Goal: Find contact information: Find contact information

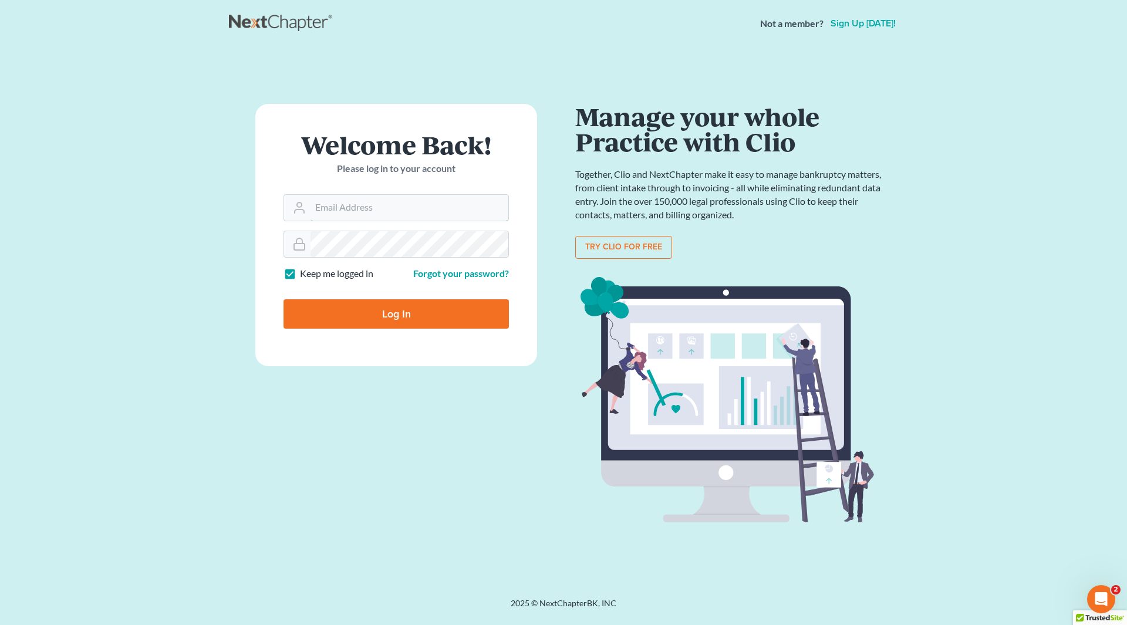
type input "[EMAIL_ADDRESS][DOMAIN_NAME]"
click at [359, 315] on input "Log In" at bounding box center [396, 313] width 225 height 29
type input "Thinking..."
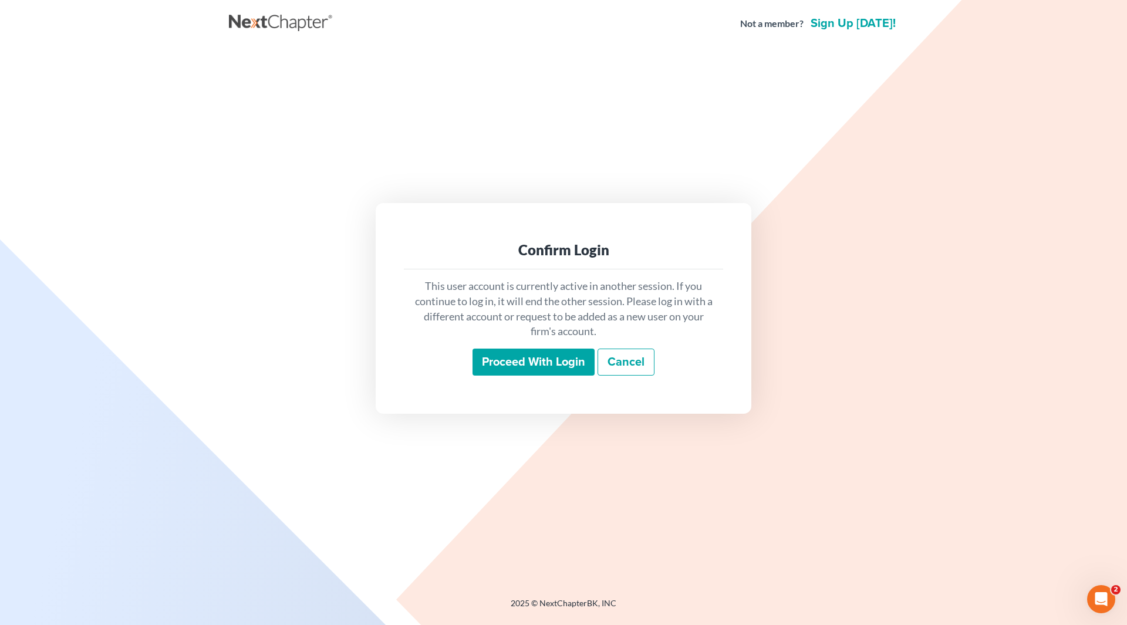
click at [534, 359] on input "Proceed with login" at bounding box center [534, 362] width 122 height 27
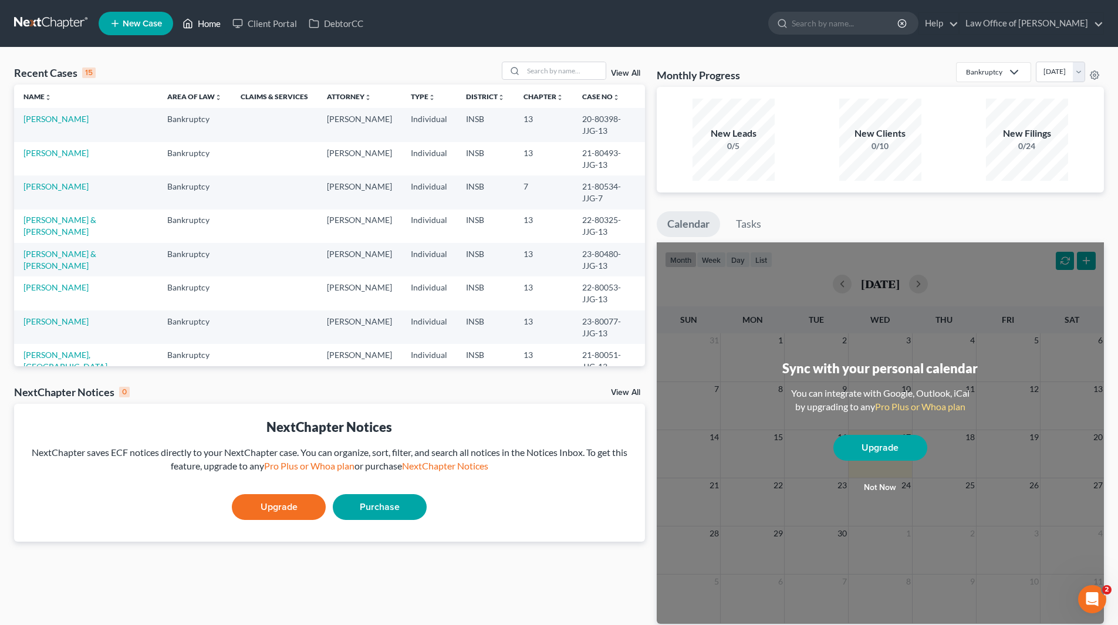
click at [222, 21] on link "Home" at bounding box center [202, 23] width 50 height 21
click at [559, 70] on input "search" at bounding box center [565, 70] width 82 height 17
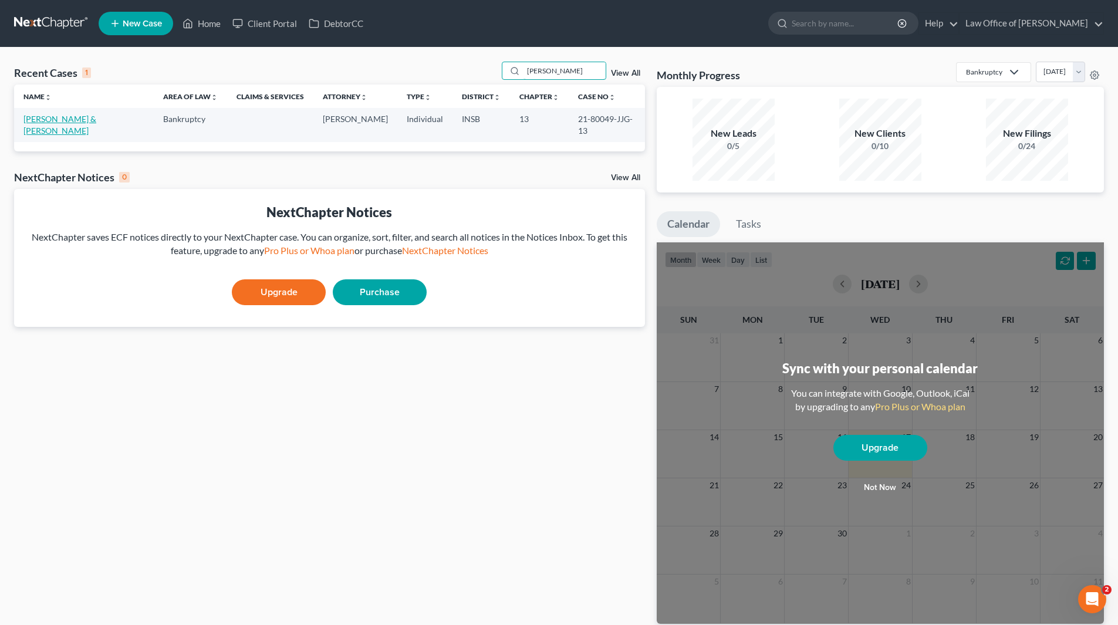
type input "brumfield"
click at [89, 117] on link "Brumfield, Cassandra & Suzanne" at bounding box center [59, 125] width 73 height 22
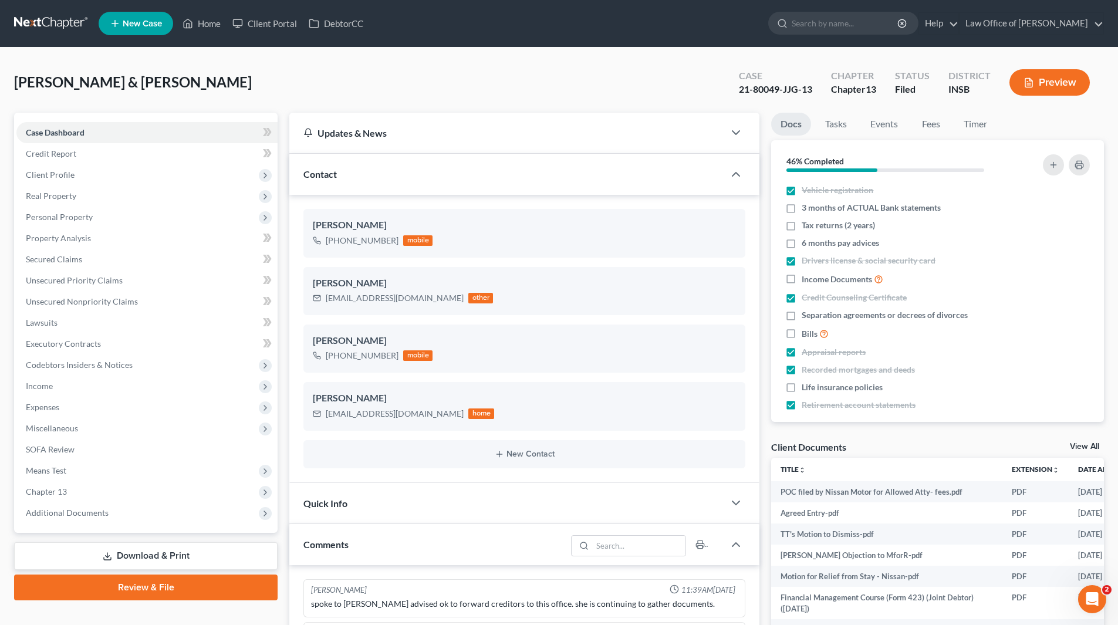
scroll to position [16218, 0]
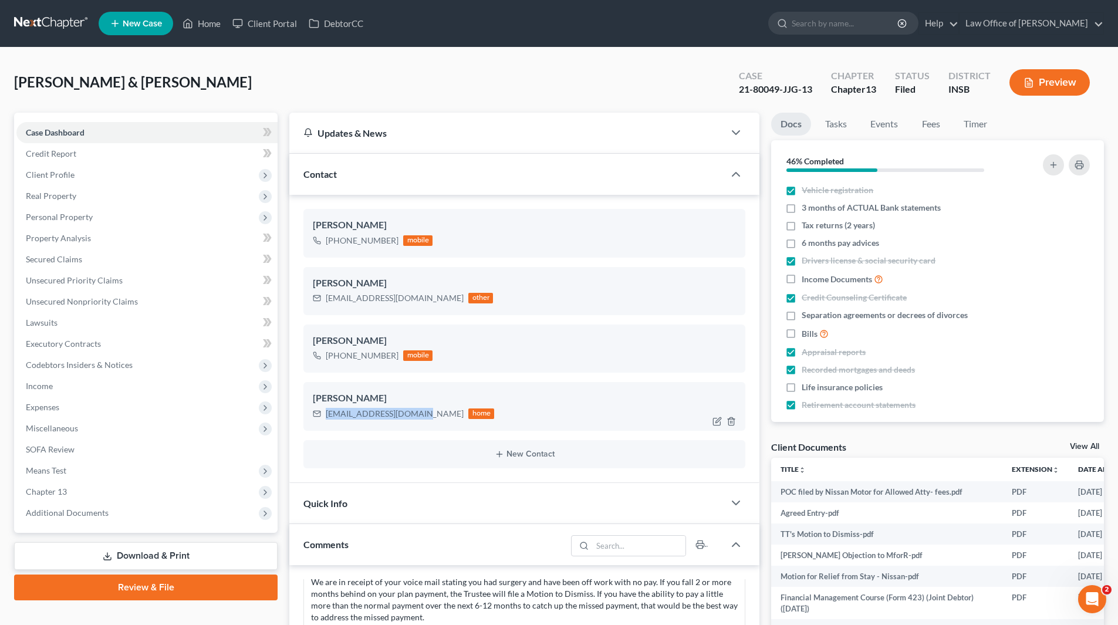
drag, startPoint x: 326, startPoint y: 416, endPoint x: 422, endPoint y: 422, distance: 95.9
click at [422, 422] on div "Cassandra Brumfield IamCassieB13@gmail.com home" at bounding box center [525, 406] width 442 height 48
copy div "IamCassieB13@gmail.com"
click at [328, 298] on div "priestessly@hotmail.com other" at bounding box center [403, 298] width 180 height 15
drag, startPoint x: 328, startPoint y: 298, endPoint x: 416, endPoint y: 304, distance: 88.9
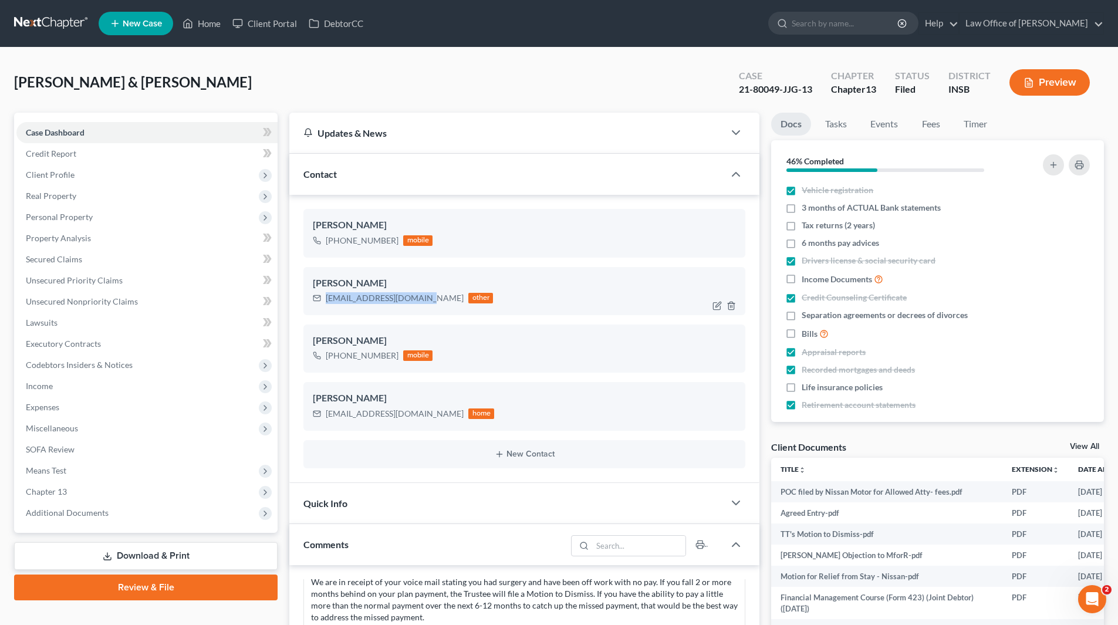
click at [416, 304] on div "priestessly@hotmail.com other" at bounding box center [403, 298] width 180 height 15
copy div "priestessly@hotmail.com"
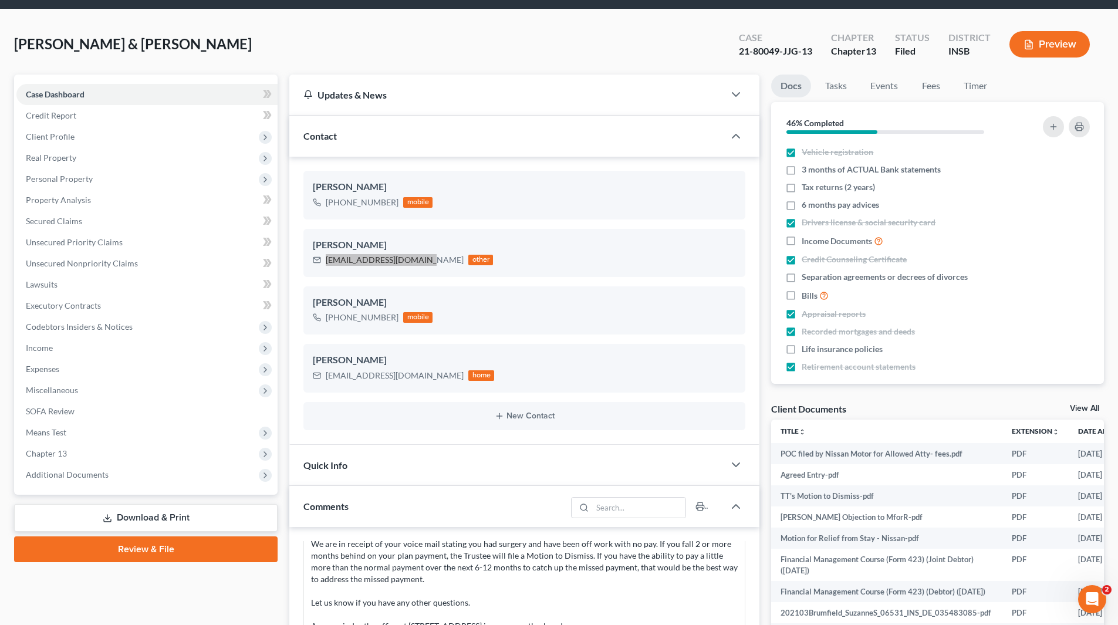
scroll to position [59, 0]
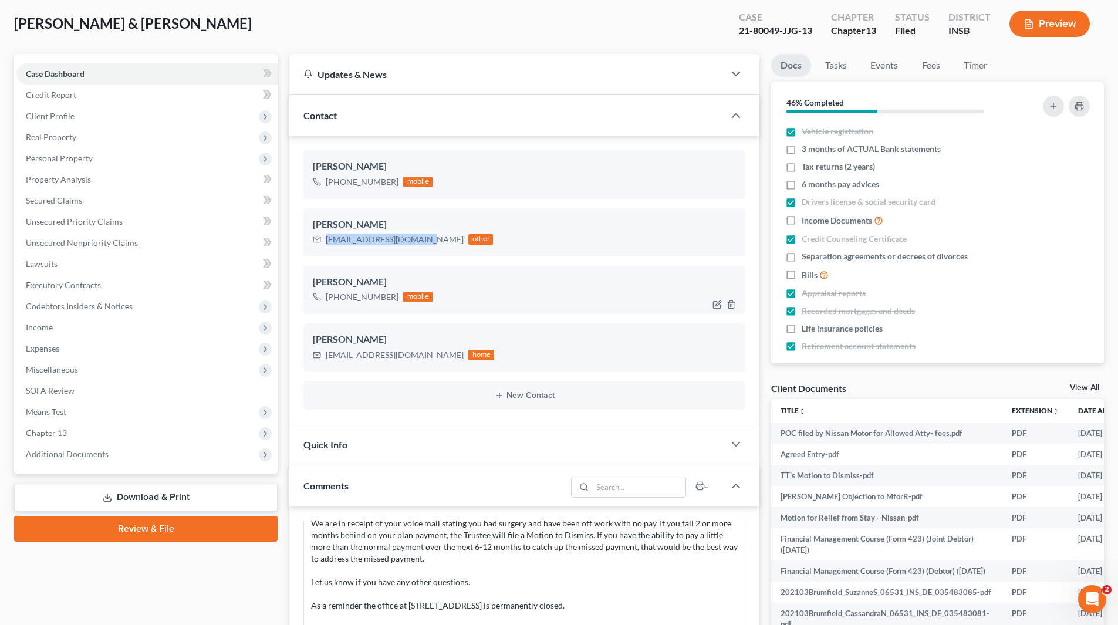
drag, startPoint x: 324, startPoint y: 295, endPoint x: 386, endPoint y: 299, distance: 62.4
click at [386, 299] on div "+1 (812) 841-1294 mobile" at bounding box center [373, 296] width 120 height 15
click at [342, 299] on div "+1 (812) 841-1294" at bounding box center [362, 297] width 73 height 12
click at [339, 298] on div "+1 (812) 841-1294" at bounding box center [362, 297] width 73 height 12
copy div "(812) 841-1294"
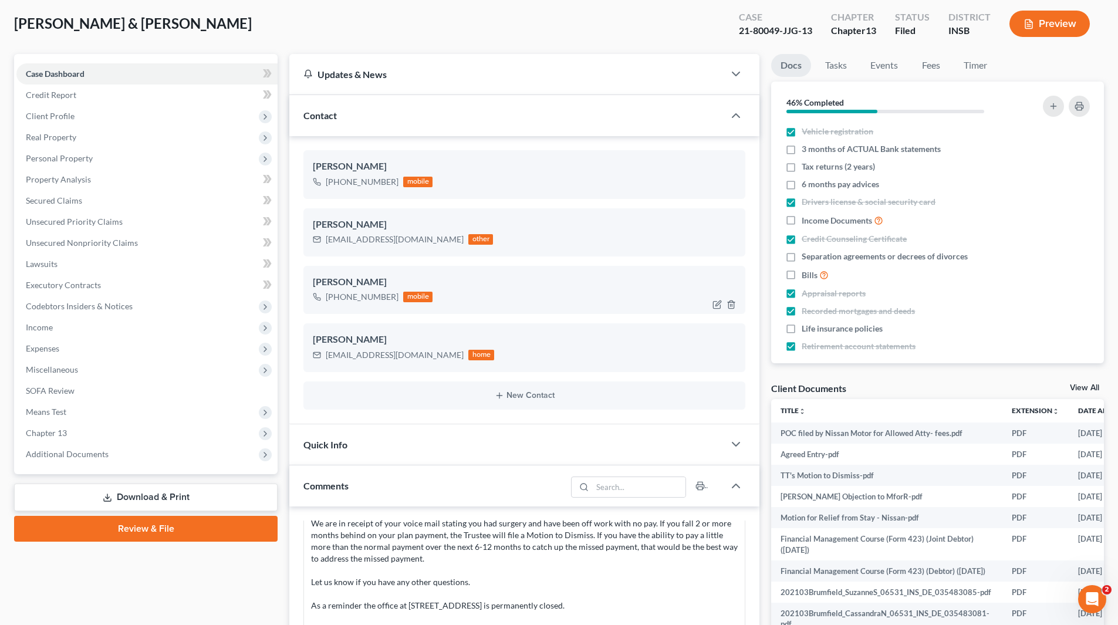
drag, startPoint x: 338, startPoint y: 296, endPoint x: 395, endPoint y: 297, distance: 57.5
click at [395, 297] on div "+1 (812) 841-1294 mobile" at bounding box center [373, 296] width 120 height 15
click at [335, 203] on ng-include "Suzanne Brumfield +1 (812) 841-7213 mobile Suzanne Brumfield priestessly@hotmai…" at bounding box center [525, 279] width 442 height 259
click at [339, 183] on div "+1 (812) 841-7213" at bounding box center [362, 182] width 73 height 12
drag, startPoint x: 338, startPoint y: 181, endPoint x: 393, endPoint y: 187, distance: 55.4
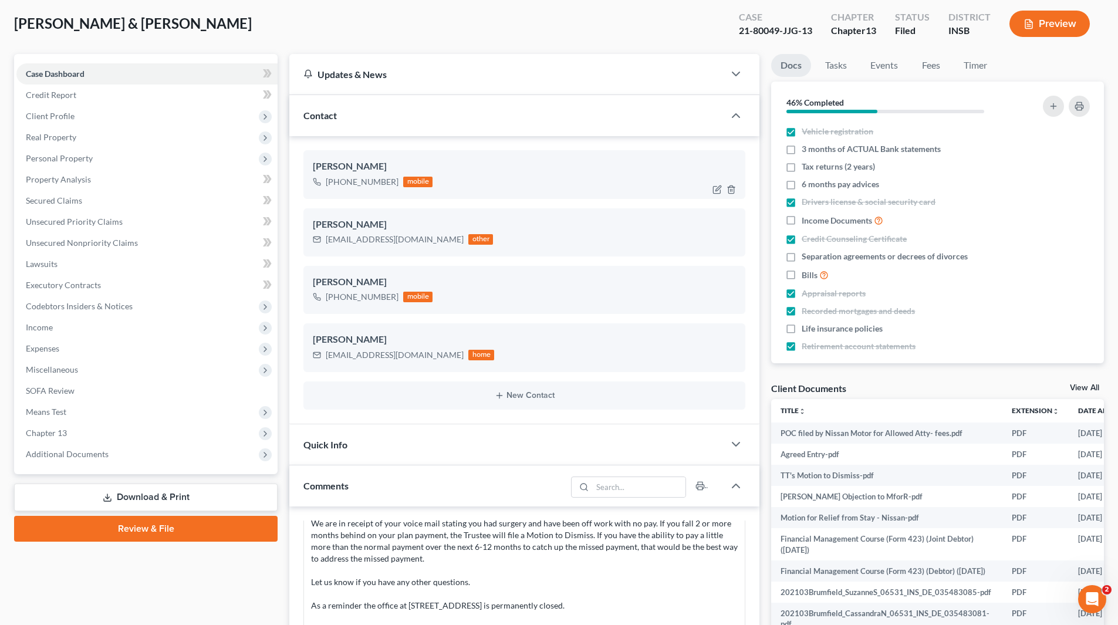
click at [393, 187] on div "+1 (812) 841-7213" at bounding box center [362, 182] width 73 height 12
copy div "(812) 841-7213"
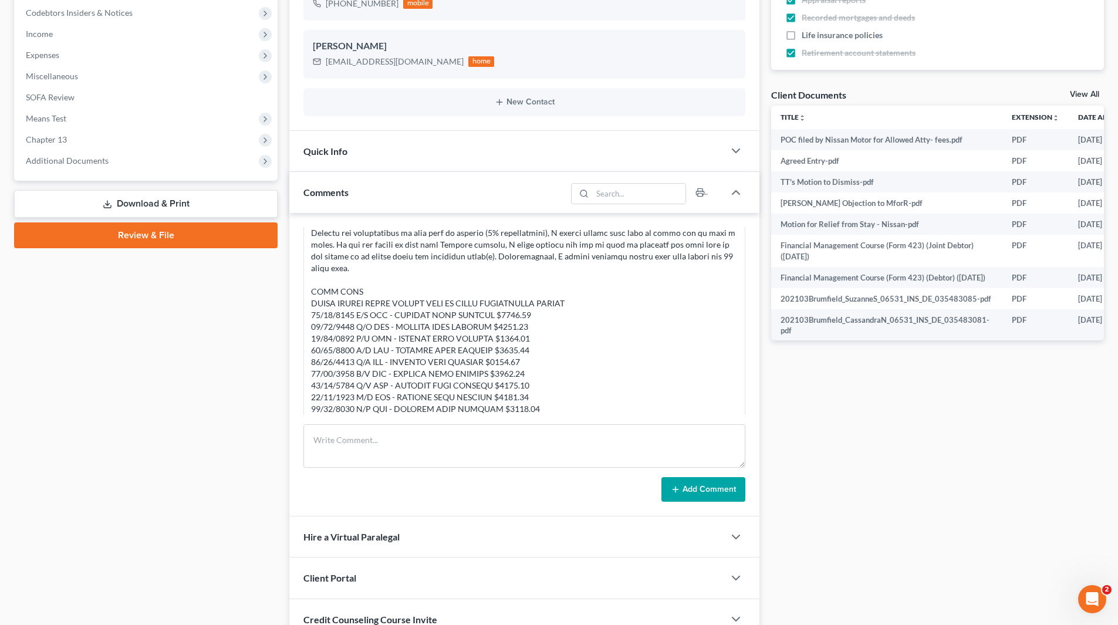
scroll to position [15748, 0]
